Goal: Transaction & Acquisition: Purchase product/service

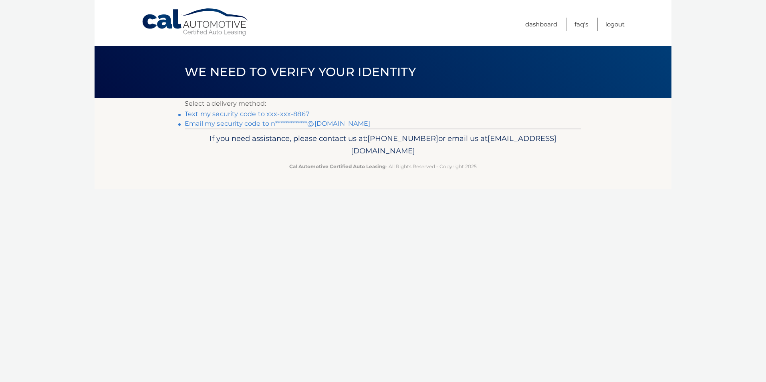
click at [256, 110] on li "Text my security code to xxx-xxx-8867" at bounding box center [383, 114] width 397 height 10
click at [258, 112] on link "Text my security code to xxx-xxx-8867" at bounding box center [247, 114] width 125 height 8
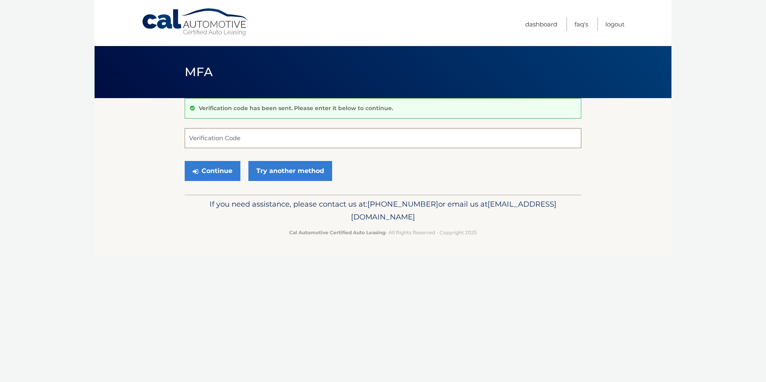
click at [274, 137] on input "Verification Code" at bounding box center [383, 138] width 397 height 20
type input "531598"
click at [218, 169] on button "Continue" at bounding box center [213, 171] width 56 height 20
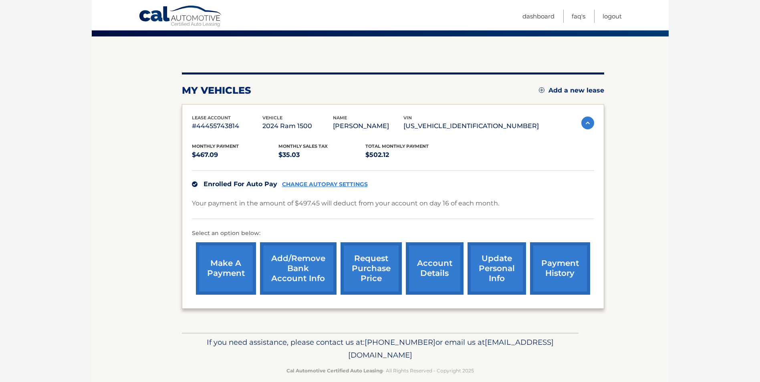
scroll to position [73, 0]
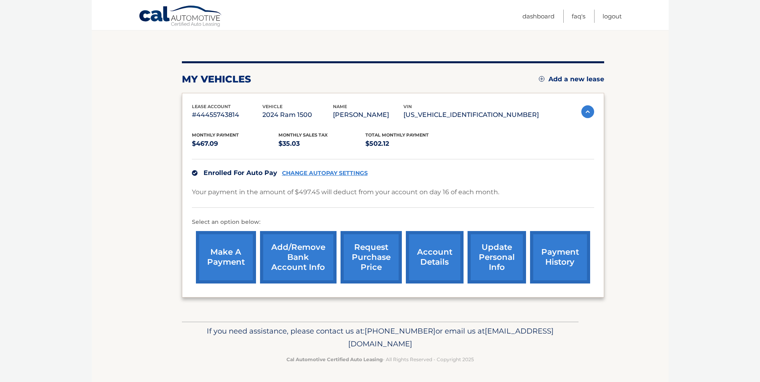
click at [570, 260] on link "payment history" at bounding box center [560, 257] width 60 height 52
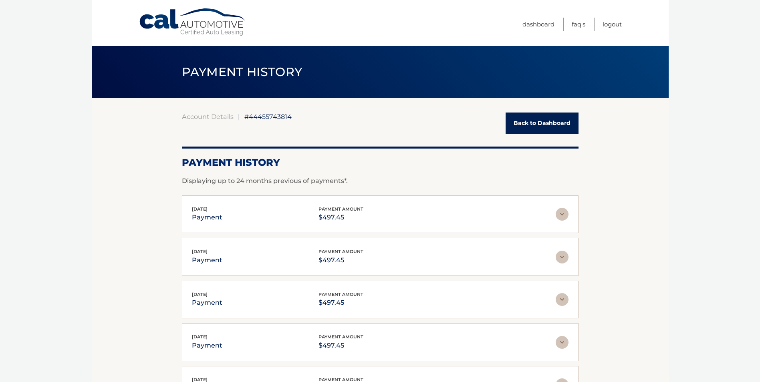
click at [529, 127] on link "Back to Dashboard" at bounding box center [541, 123] width 73 height 21
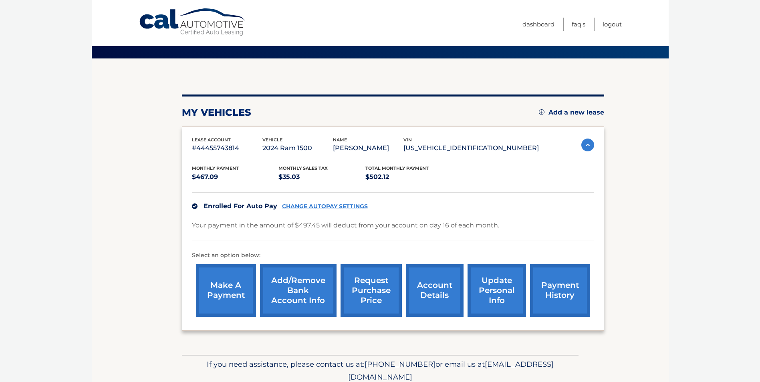
scroll to position [40, 0]
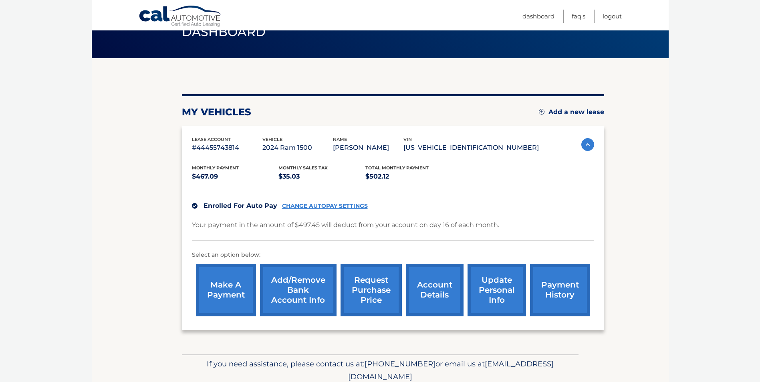
click at [354, 207] on link "CHANGE AUTOPAY SETTINGS" at bounding box center [325, 206] width 86 height 7
click at [222, 298] on link "make a payment" at bounding box center [226, 290] width 60 height 52
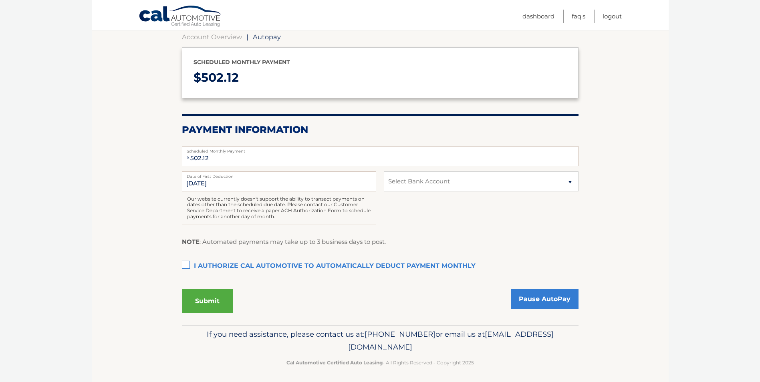
scroll to position [80, 0]
click at [445, 184] on select "Select Bank Account Checking JPMORGAN CHASE BANK, NA *****1990 New JPMORGAN CHA…" at bounding box center [481, 181] width 194 height 20
click at [634, 162] on section "Account Overview | Autopay Scheduled monthly payment $ 502.12 Payment Informati…" at bounding box center [380, 171] width 577 height 306
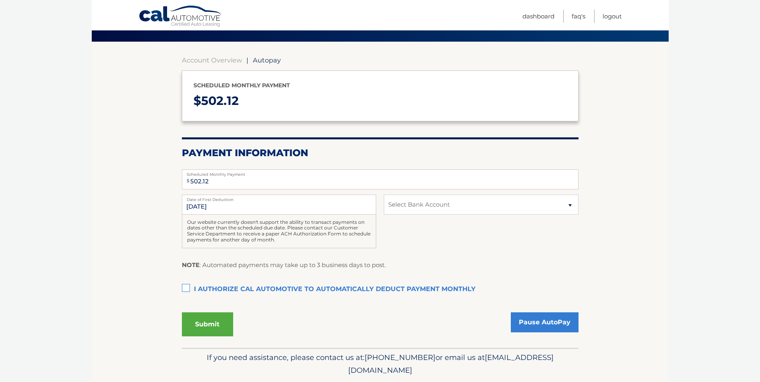
scroll to position [0, 0]
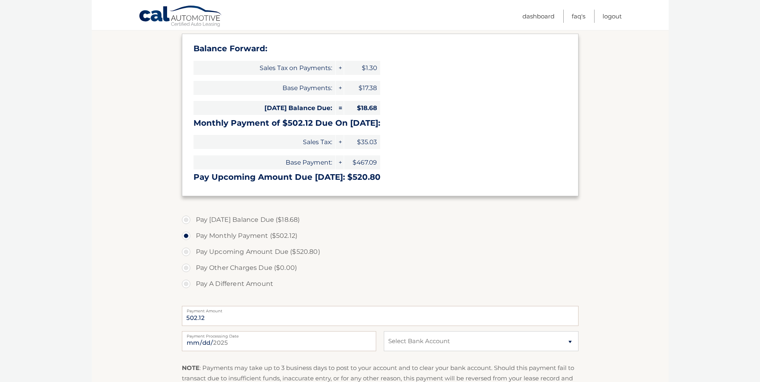
scroll to position [120, 0]
click at [190, 221] on label "Pay [DATE] Balance Due ($18.68)" at bounding box center [380, 219] width 397 height 16
click at [190, 221] on input "Pay [DATE] Balance Due ($18.68)" at bounding box center [189, 217] width 8 height 13
radio input "true"
type input "18.68"
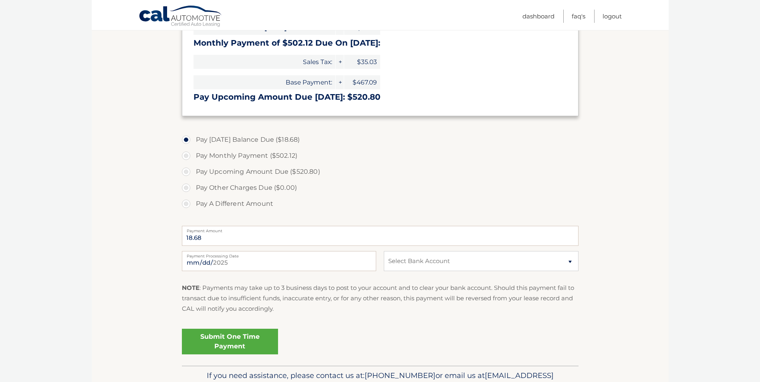
scroll to position [200, 0]
click at [421, 258] on select "Select Bank Account Checking JPMORGAN CHASE BANK, NA *****1990 New JPMORGAN CHA…" at bounding box center [481, 261] width 194 height 20
select select "YjVjYWIwNjktZDRmZC00MGIyLWIwZWQtZTcxNTYyNDIwNDg5"
click at [384, 251] on select "Select Bank Account Checking JPMORGAN CHASE BANK, NA *****1990 New JPMORGAN CHA…" at bounding box center [481, 261] width 194 height 20
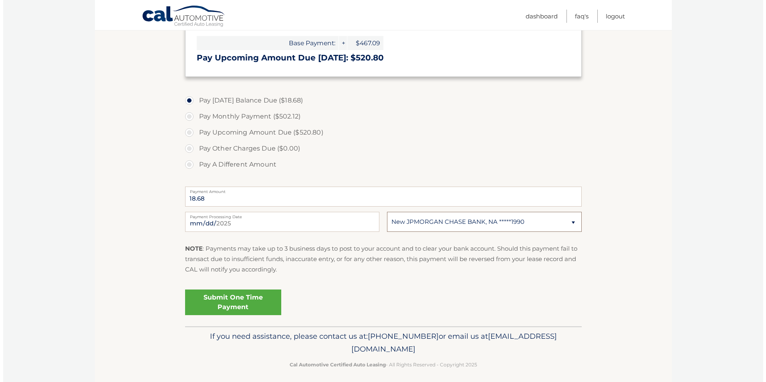
scroll to position [240, 0]
click at [263, 299] on link "Submit One Time Payment" at bounding box center [230, 301] width 96 height 26
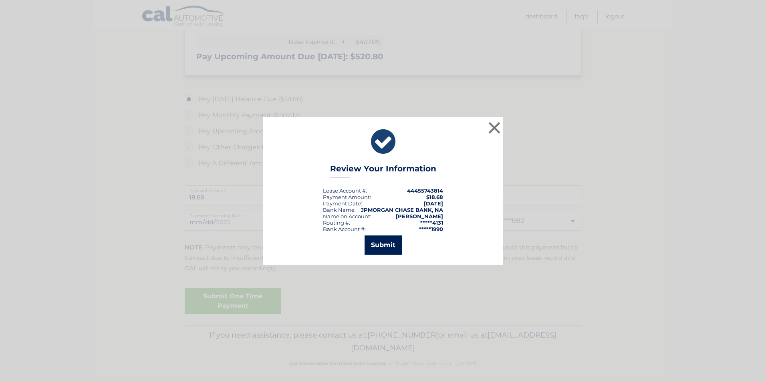
click at [386, 250] on button "Submit" at bounding box center [382, 245] width 37 height 19
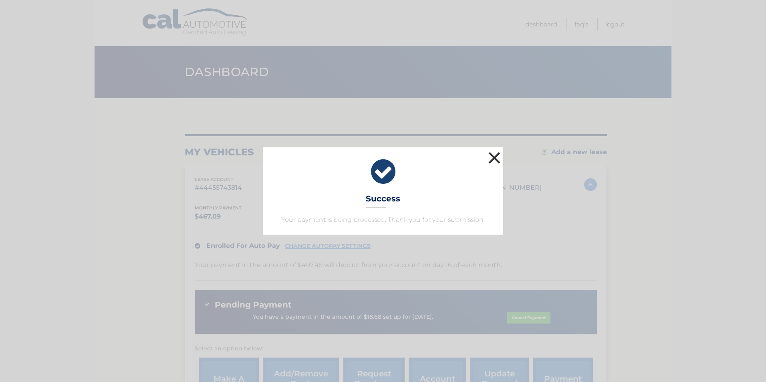
click at [494, 160] on button "×" at bounding box center [494, 158] width 16 height 16
